Goal: Find specific page/section: Find specific page/section

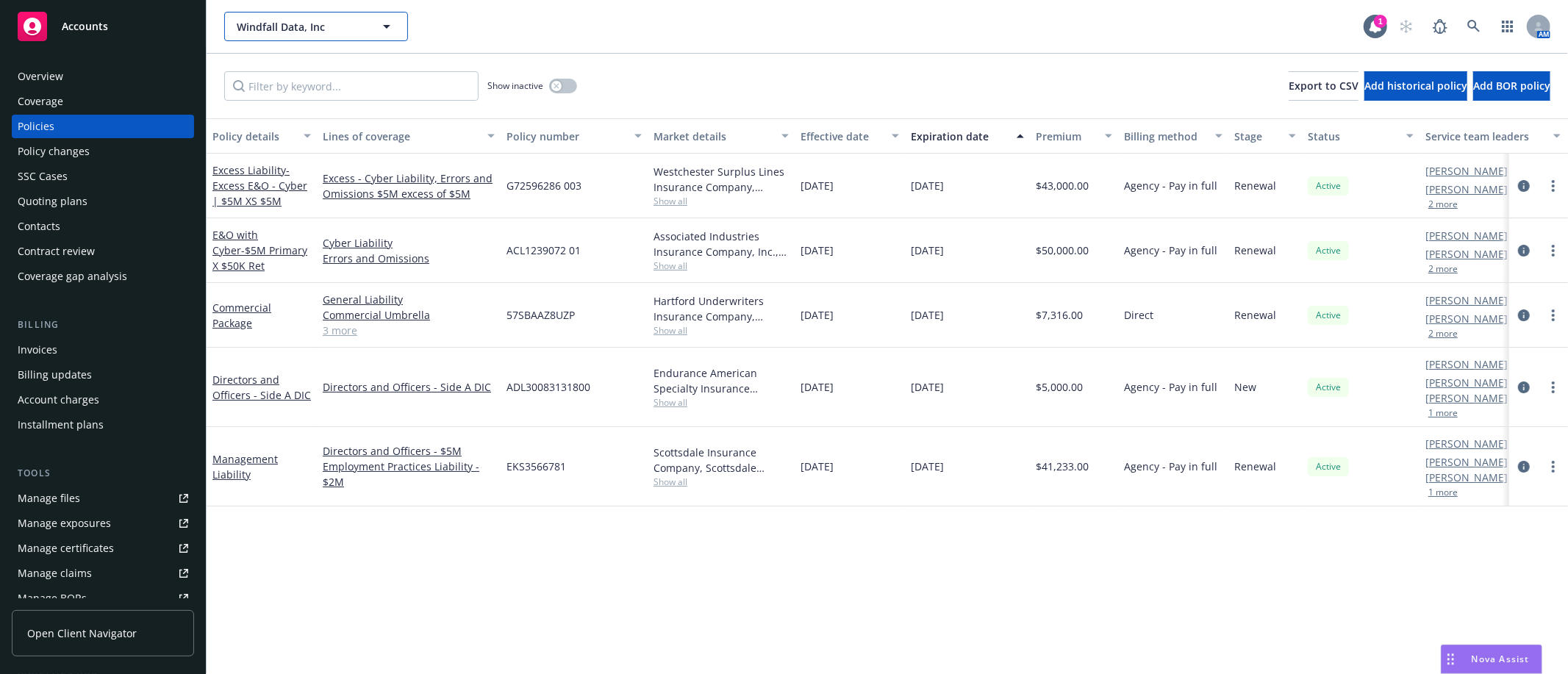
click at [261, 28] on span "Windfall Data, Inc" at bounding box center [300, 26] width 127 height 15
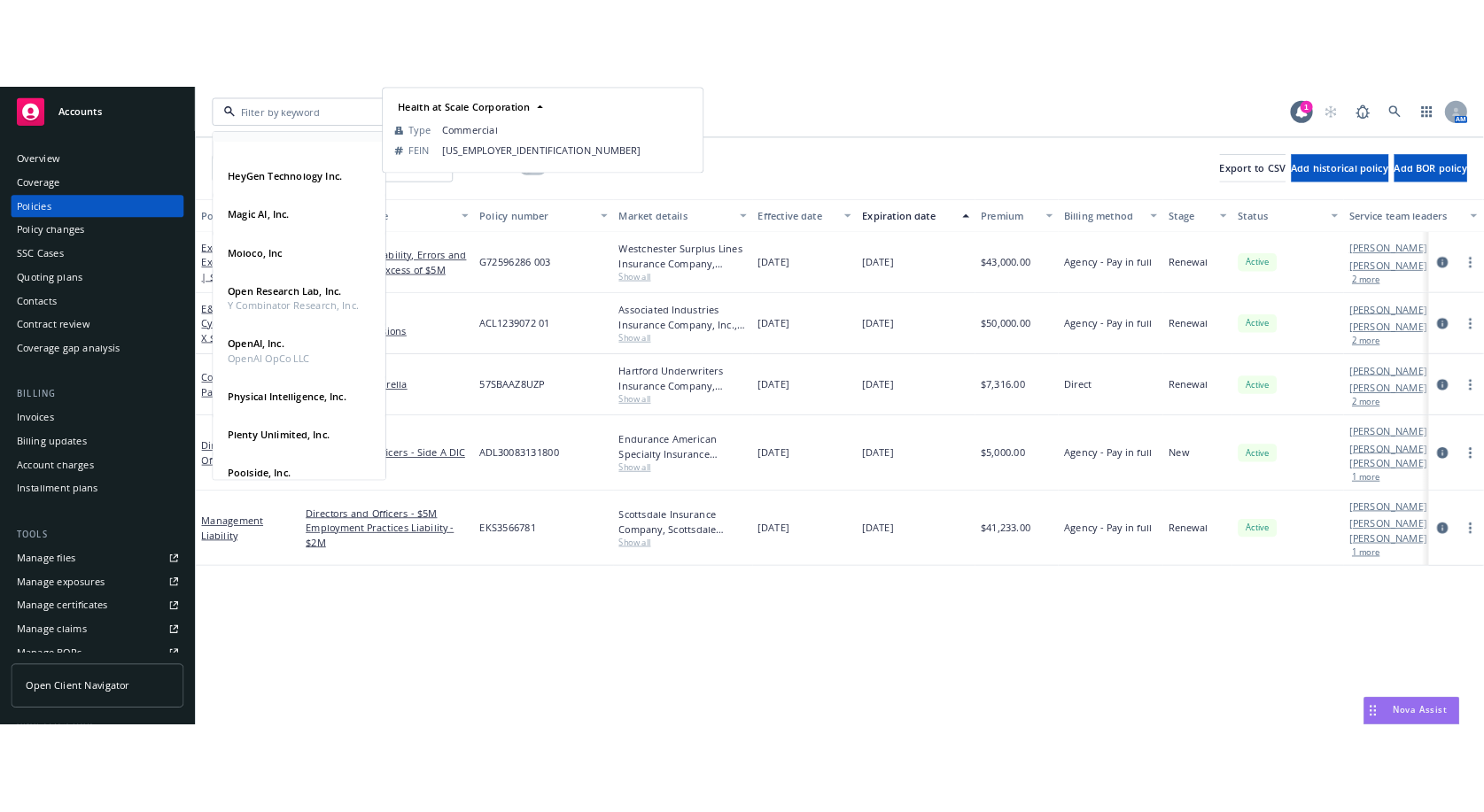
scroll to position [492, 0]
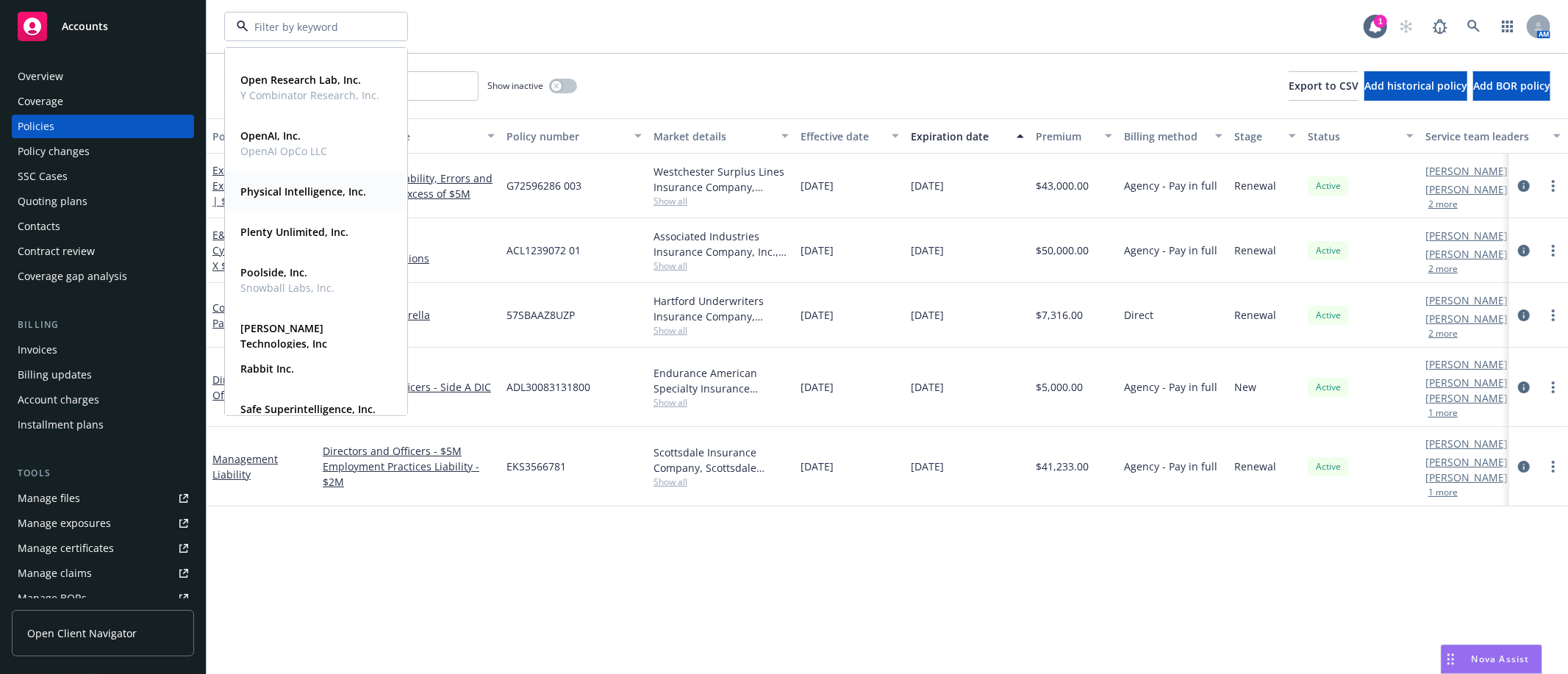
click at [307, 191] on strong "Physical Intelligence, Inc." at bounding box center [303, 191] width 125 height 14
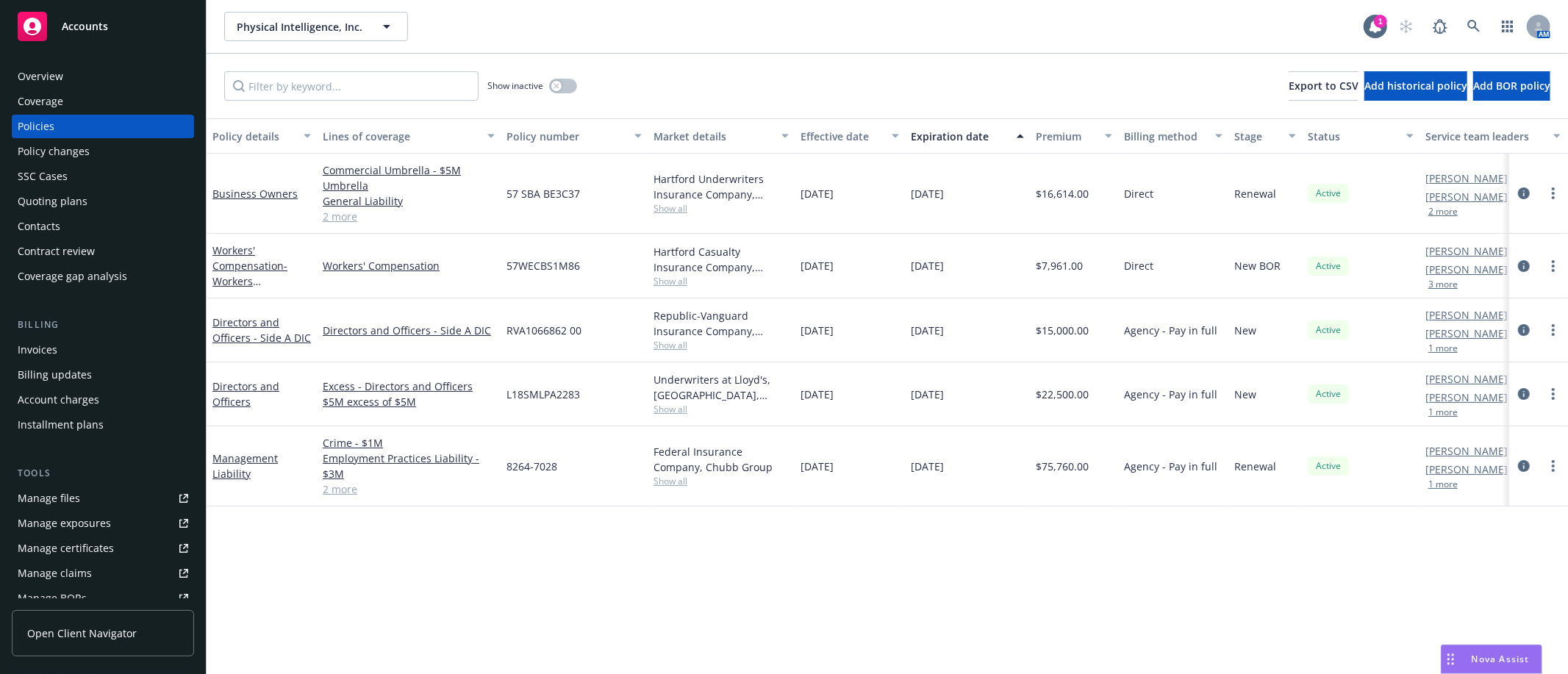
click at [509, 47] on div "Physical Intelligence, Inc. Physical Intelligence, Inc. 1 AM" at bounding box center [887, 26] width 1361 height 53
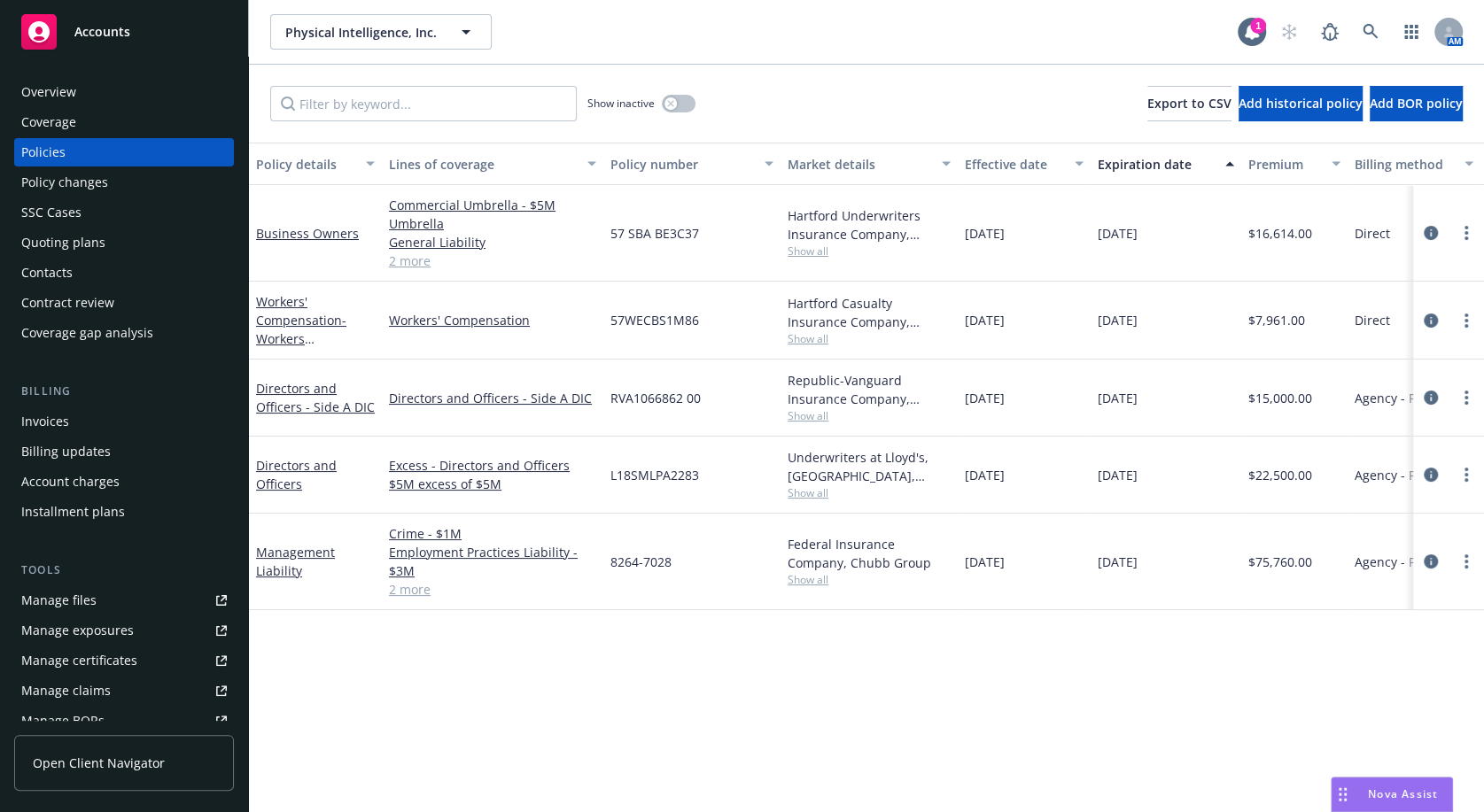
drag, startPoint x: 793, startPoint y: 55, endPoint x: 838, endPoint y: 33, distance: 50.1
click at [793, 55] on div "Physical Intelligence, Inc. Physical Intelligence, Inc. 1 AM" at bounding box center [866, 32] width 1234 height 64
